Goal: Information Seeking & Learning: Find specific page/section

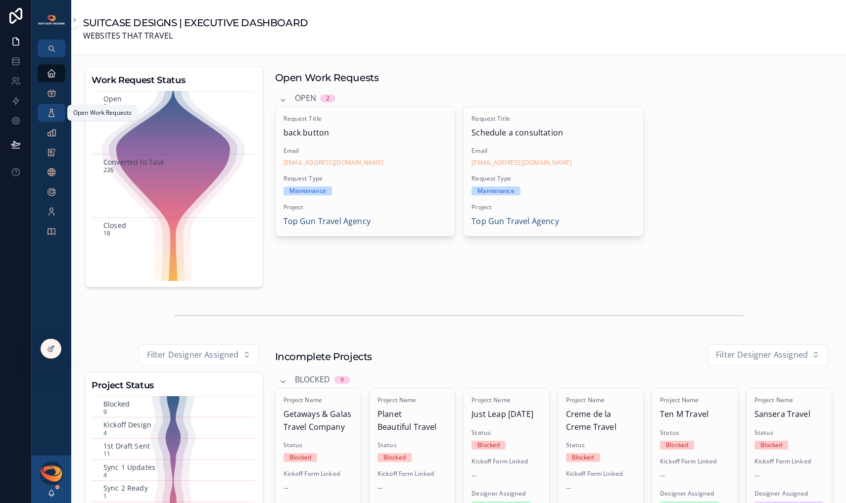
click at [50, 112] on icon "scrollable content" at bounding box center [52, 113] width 10 height 10
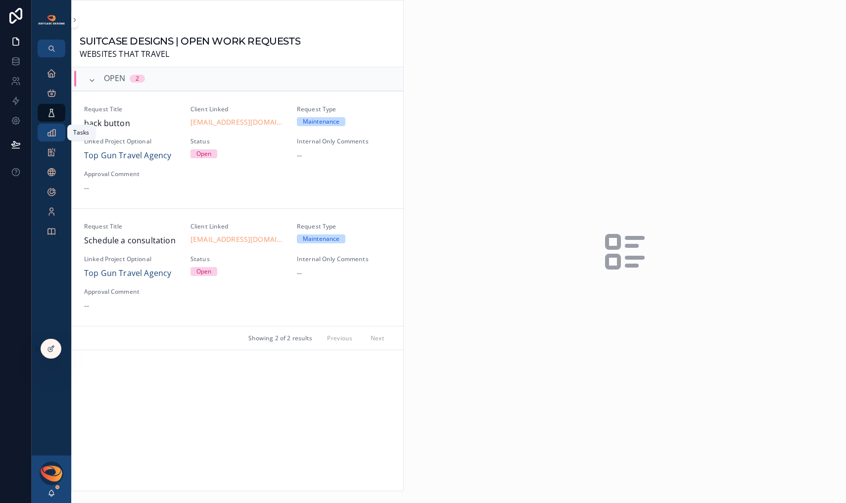
click at [55, 137] on icon "scrollable content" at bounding box center [52, 133] width 10 height 10
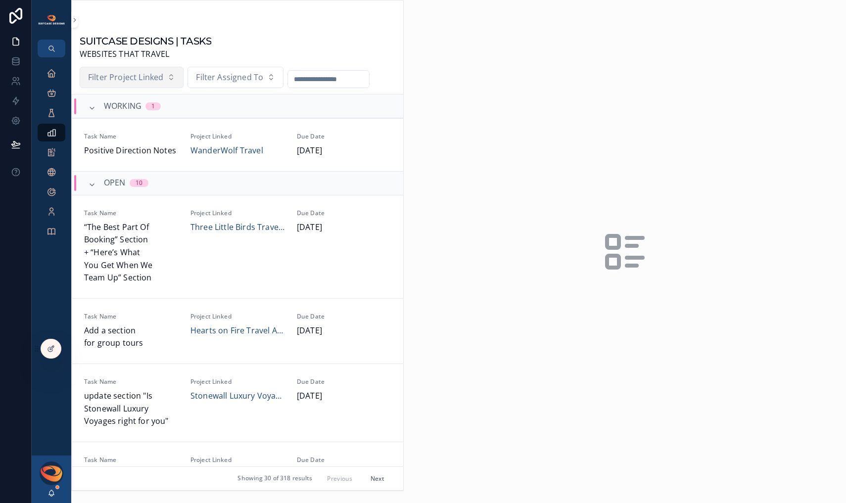
click at [164, 78] on button "Filter Project Linked" at bounding box center [132, 78] width 104 height 22
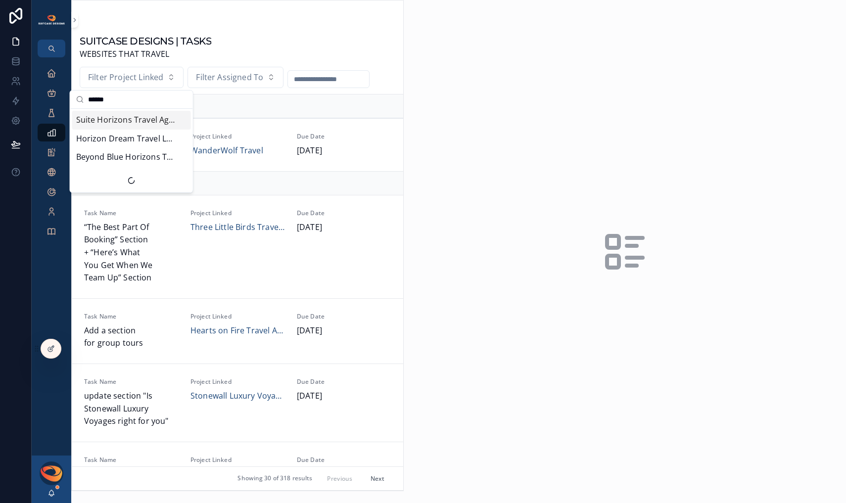
type input "*******"
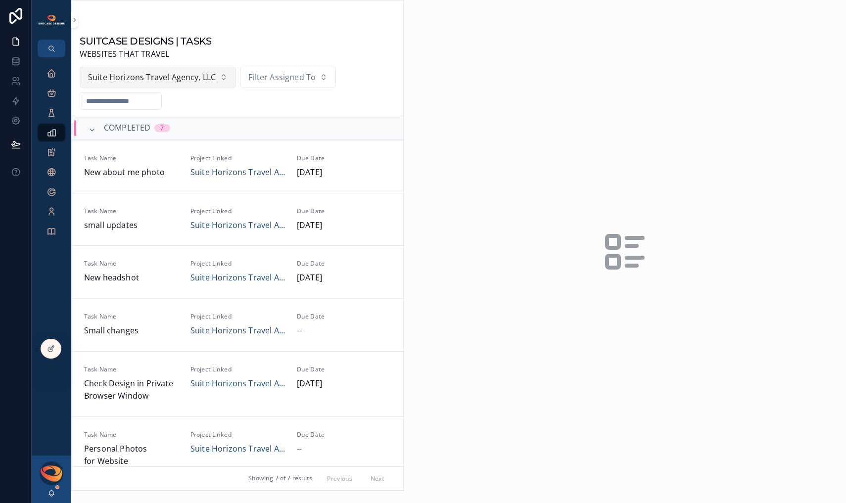
click at [198, 85] on button "Suite Horizons Travel Agency, LLC" at bounding box center [158, 78] width 156 height 22
type input "*****"
click at [143, 118] on span "Horizon Dream Travel LLC" at bounding box center [135, 120] width 99 height 13
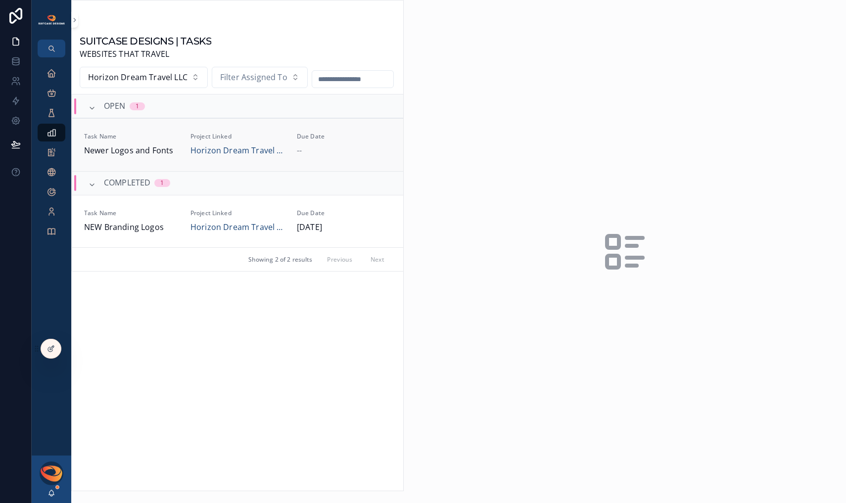
click at [169, 171] on link "Task Name Newer Logos and Fonts Project Linked Horizon Dream Travel LLC Due Dat…" at bounding box center [237, 144] width 331 height 53
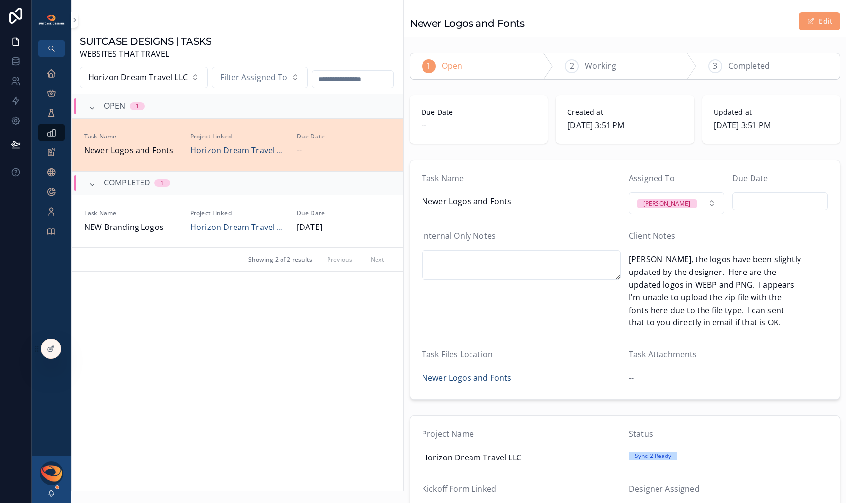
scroll to position [86, 0]
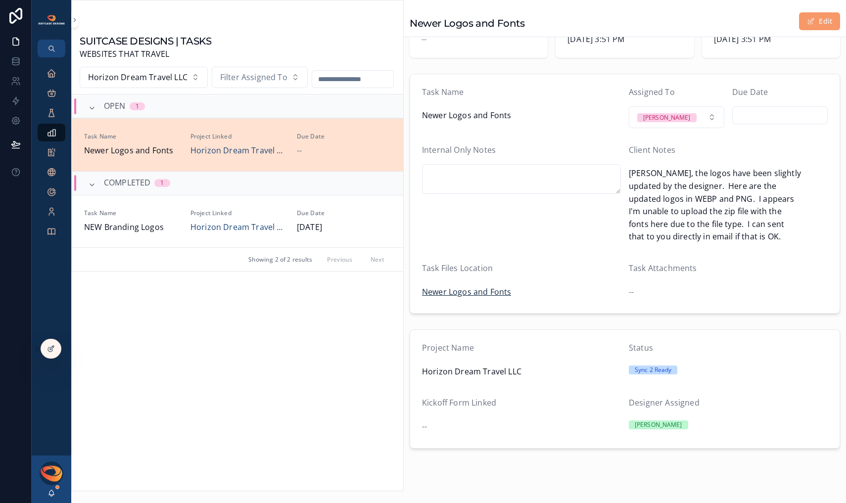
click at [474, 286] on span "Newer Logos and Fonts" at bounding box center [466, 292] width 89 height 13
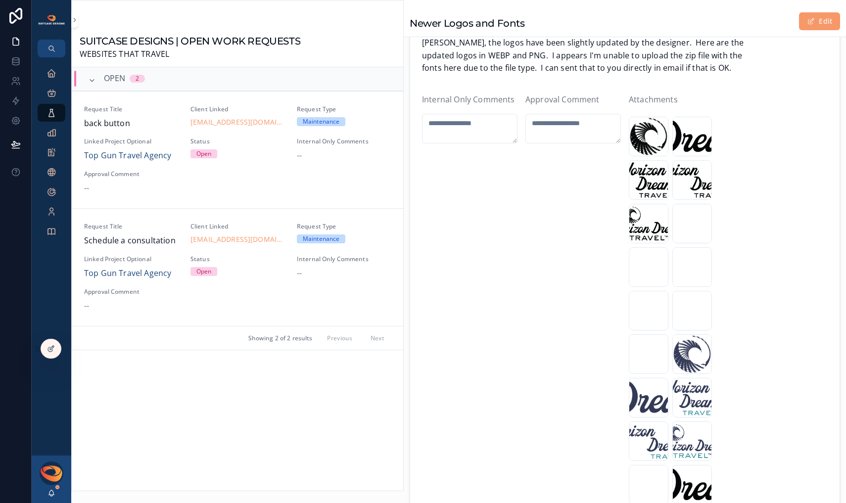
scroll to position [258, 0]
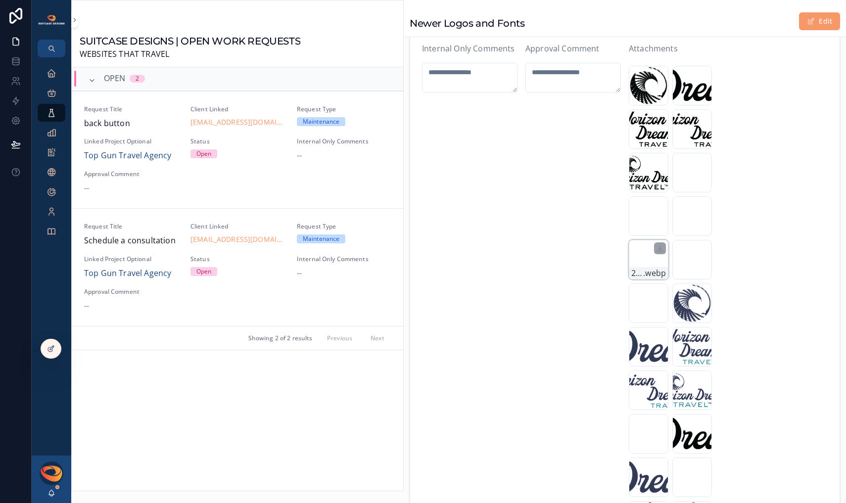
click at [642, 263] on div "2025-Logo_Secondary-2_White .webp" at bounding box center [649, 260] width 40 height 40
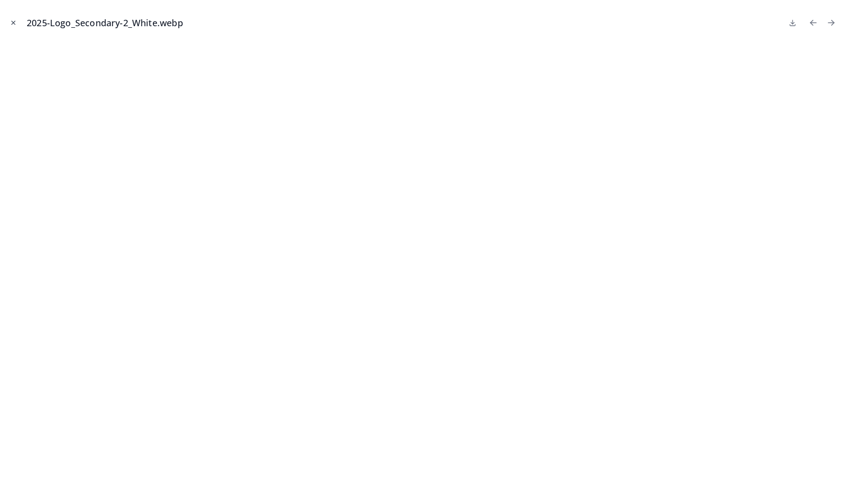
click at [13, 25] on icon "Close modal" at bounding box center [13, 22] width 7 height 7
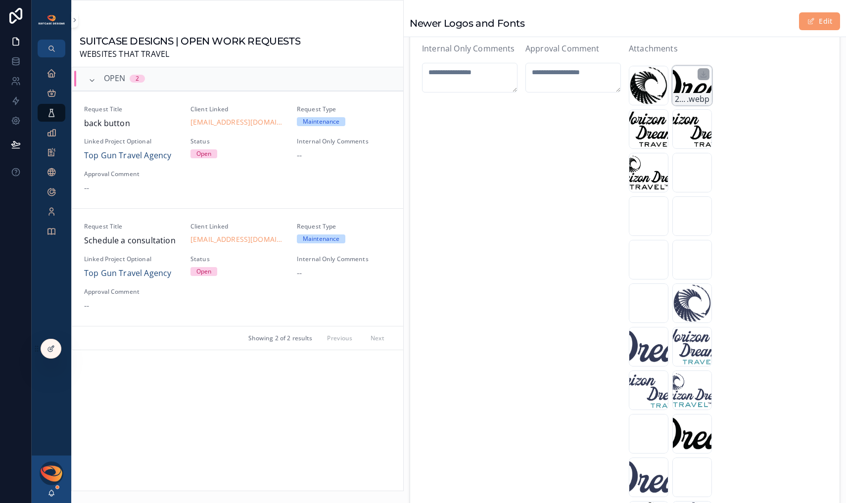
click at [683, 90] on div "2025-Logo_Tertiary_logo_Black .webp" at bounding box center [693, 86] width 40 height 40
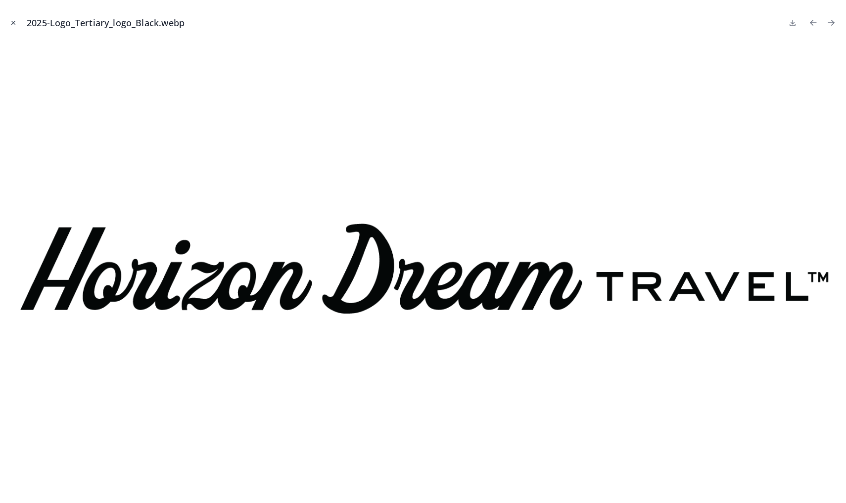
click at [15, 22] on icon "Close modal" at bounding box center [13, 22] width 7 height 7
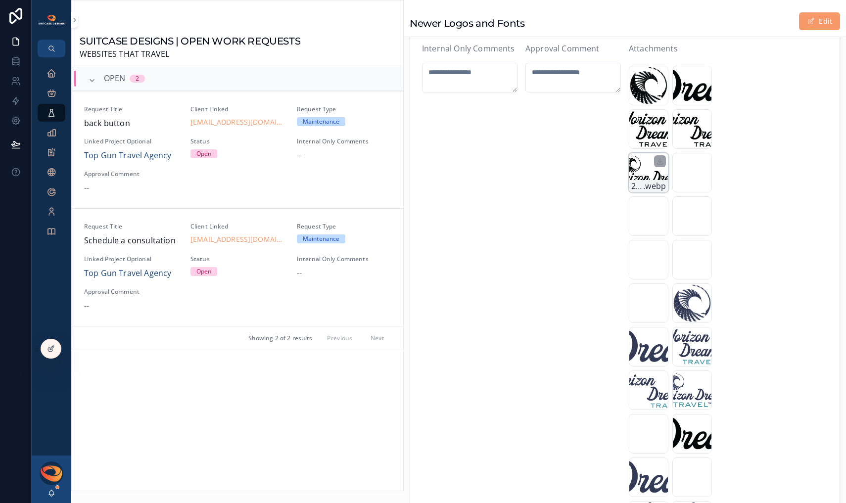
click at [648, 169] on div "2025-Logo_Primary_Black .webp" at bounding box center [649, 173] width 40 height 40
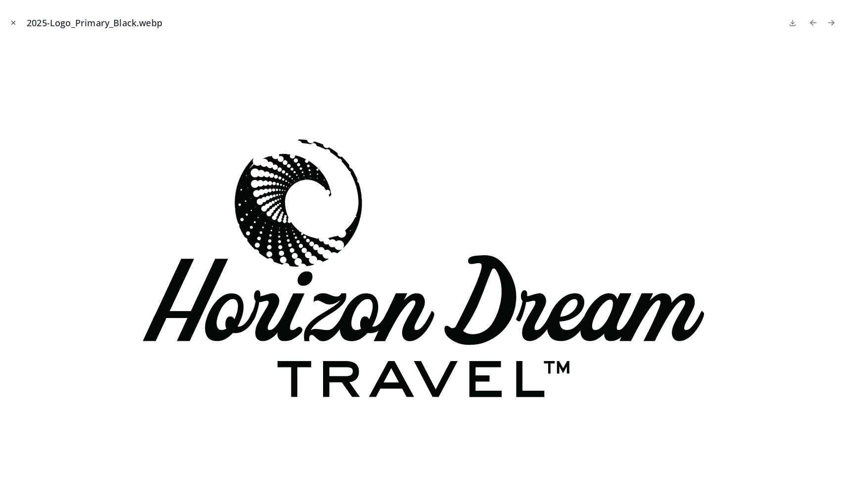
click at [13, 24] on icon "Close modal" at bounding box center [13, 22] width 7 height 7
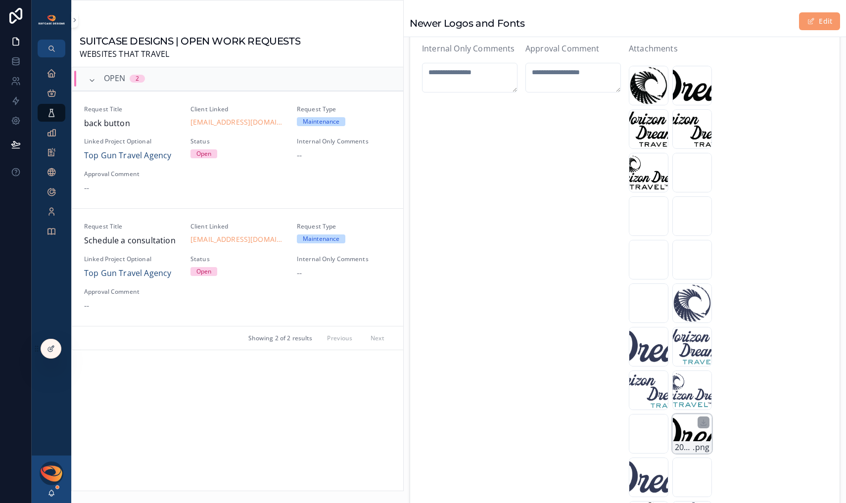
click at [681, 433] on div "2025-Logo_Tertiary_logo_Black .png" at bounding box center [693, 434] width 40 height 40
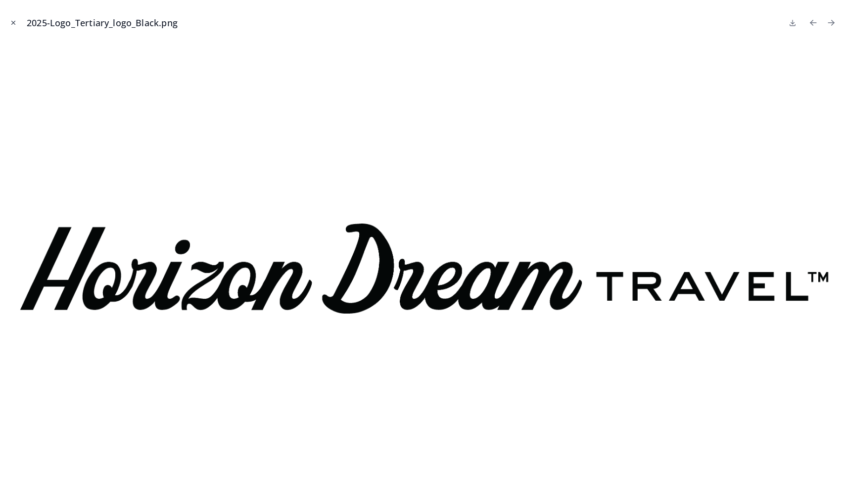
click at [10, 21] on icon "Close modal" at bounding box center [13, 22] width 7 height 7
